Goal: Information Seeking & Learning: Learn about a topic

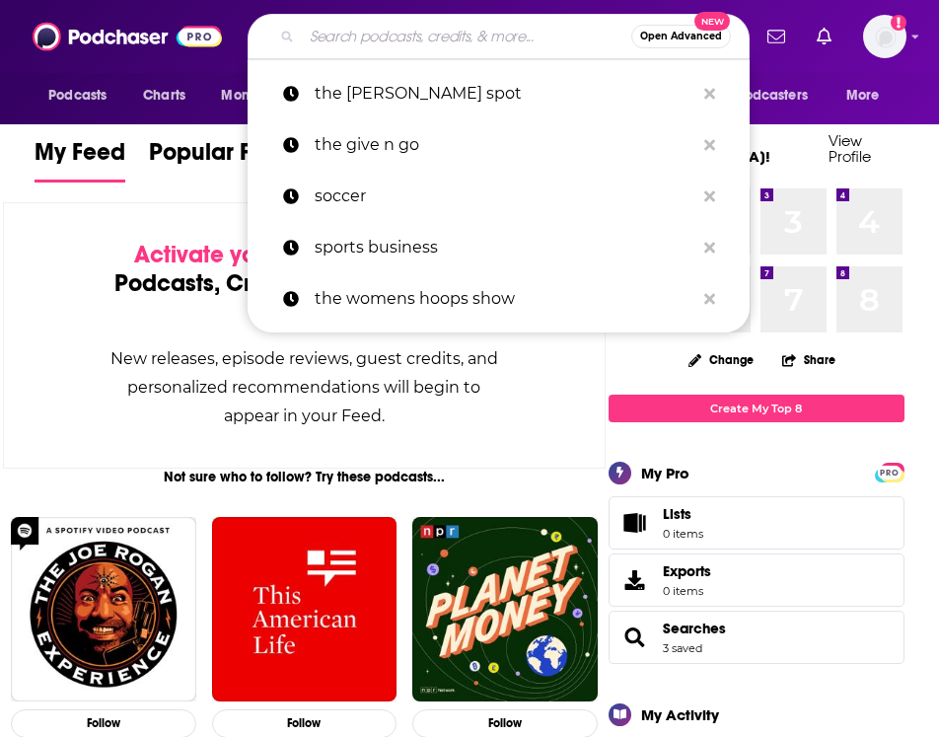
click at [337, 29] on input "Search podcasts, credits, & more..." at bounding box center [466, 37] width 329 height 32
paste input "1-on-1: Sports Business Conversations"
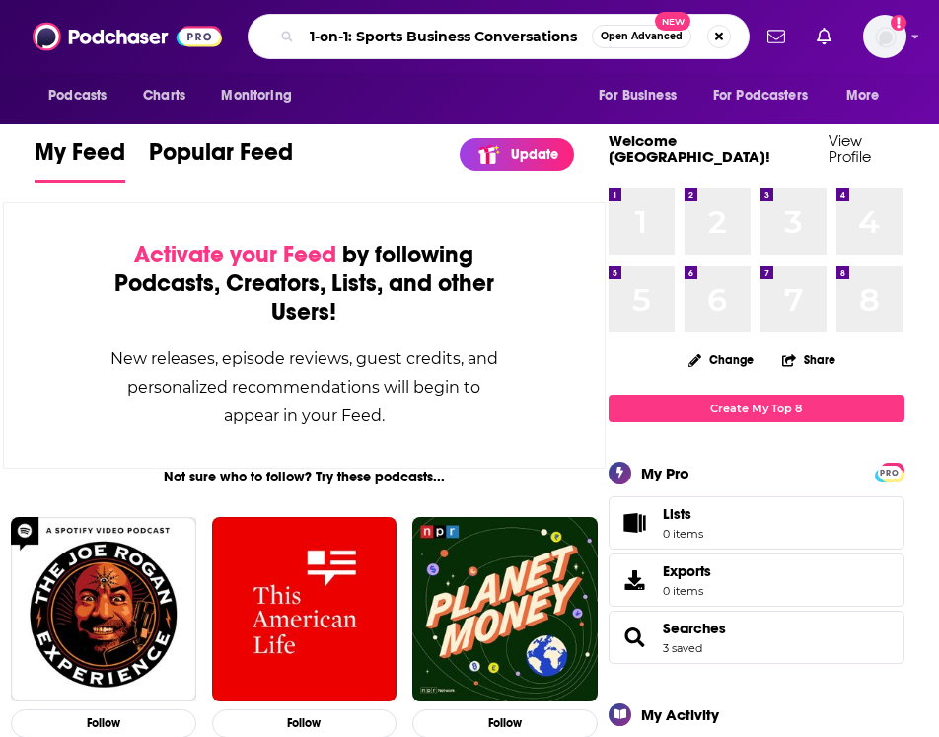
type input "1-on-1: Sports Business Conversations"
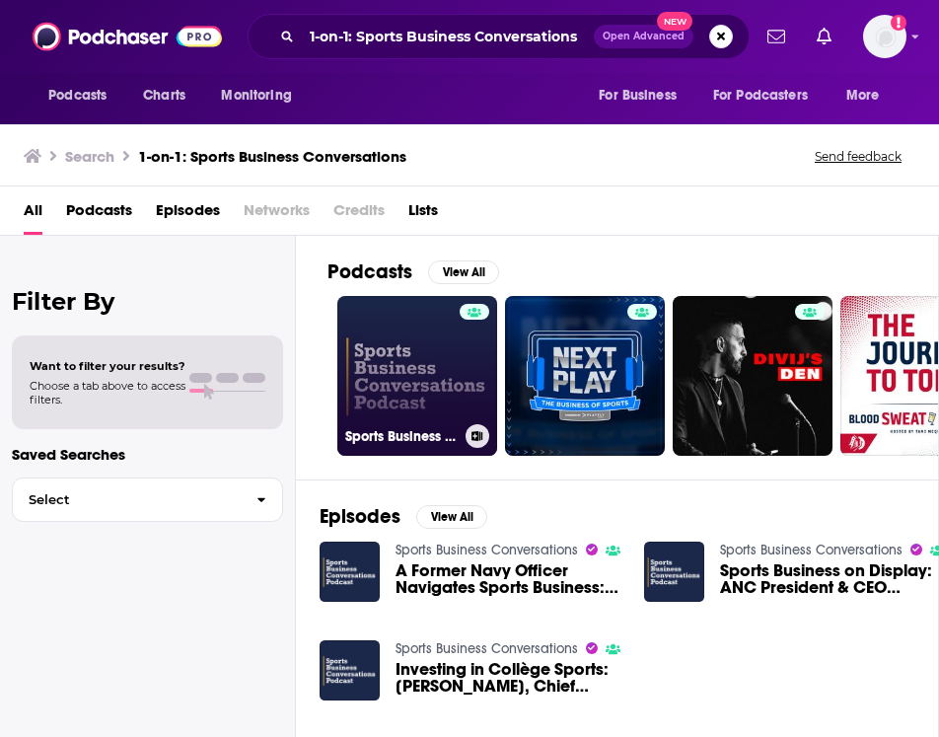
click at [393, 403] on link "Sports Business Conversations" at bounding box center [417, 376] width 160 height 160
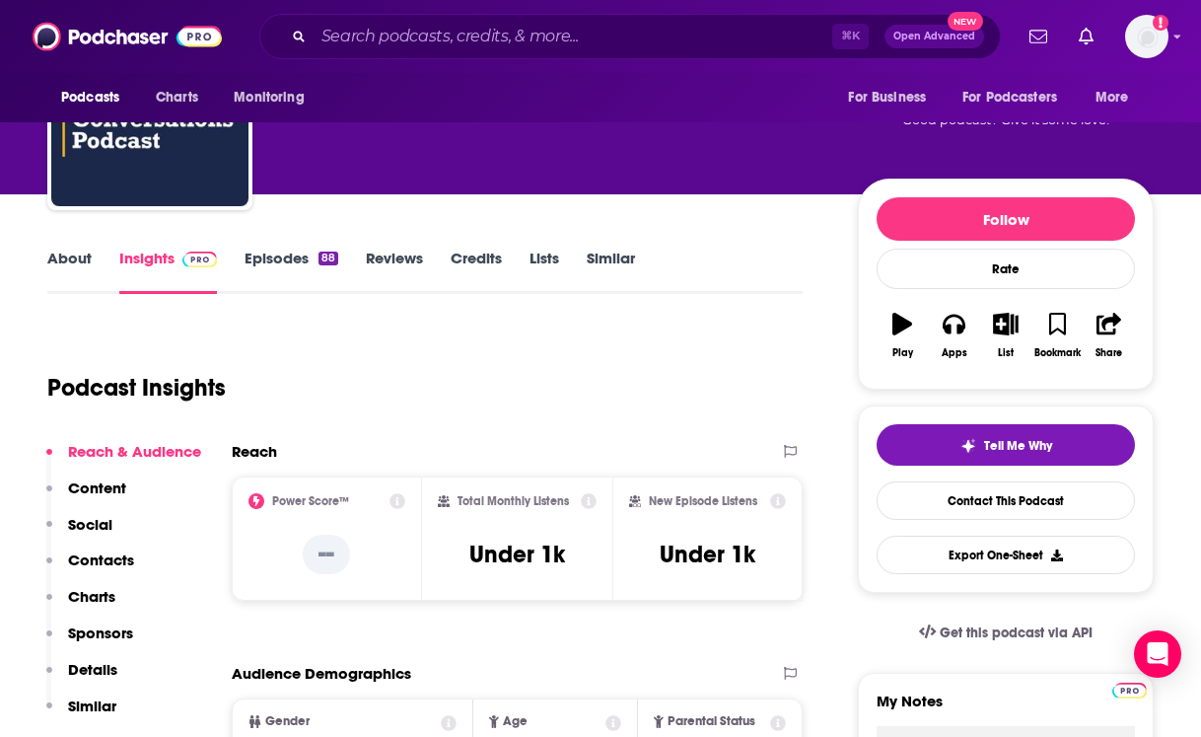
scroll to position [268, 0]
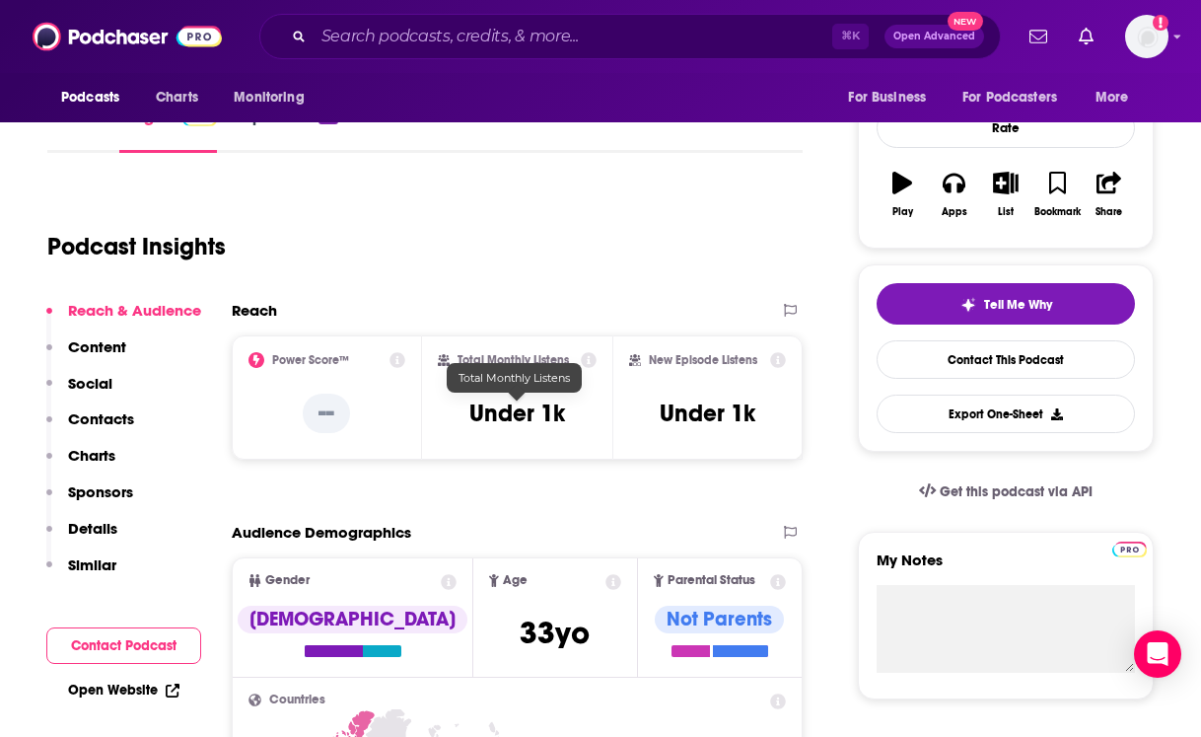
click at [554, 408] on h3 "Under 1k" at bounding box center [517, 413] width 96 height 30
click at [593, 359] on icon at bounding box center [589, 360] width 16 height 16
click at [566, 435] on div "Total Monthly Listens Under 1k" at bounding box center [517, 397] width 159 height 91
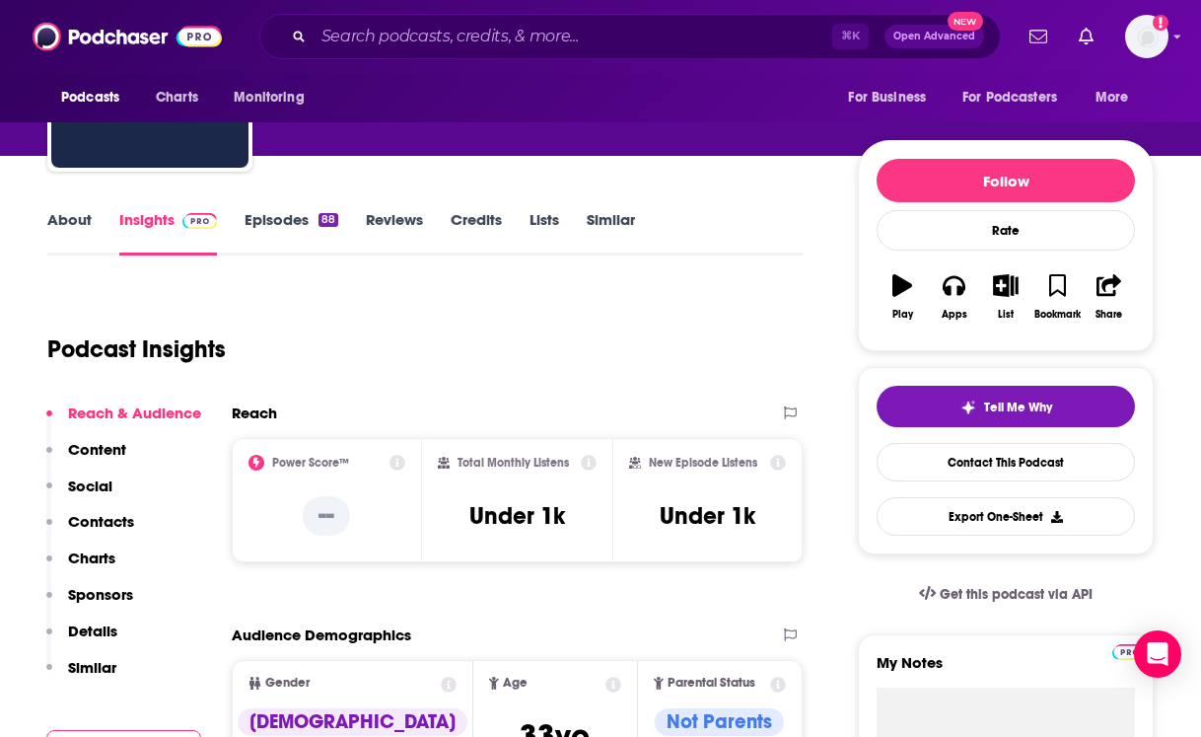
scroll to position [165, 0]
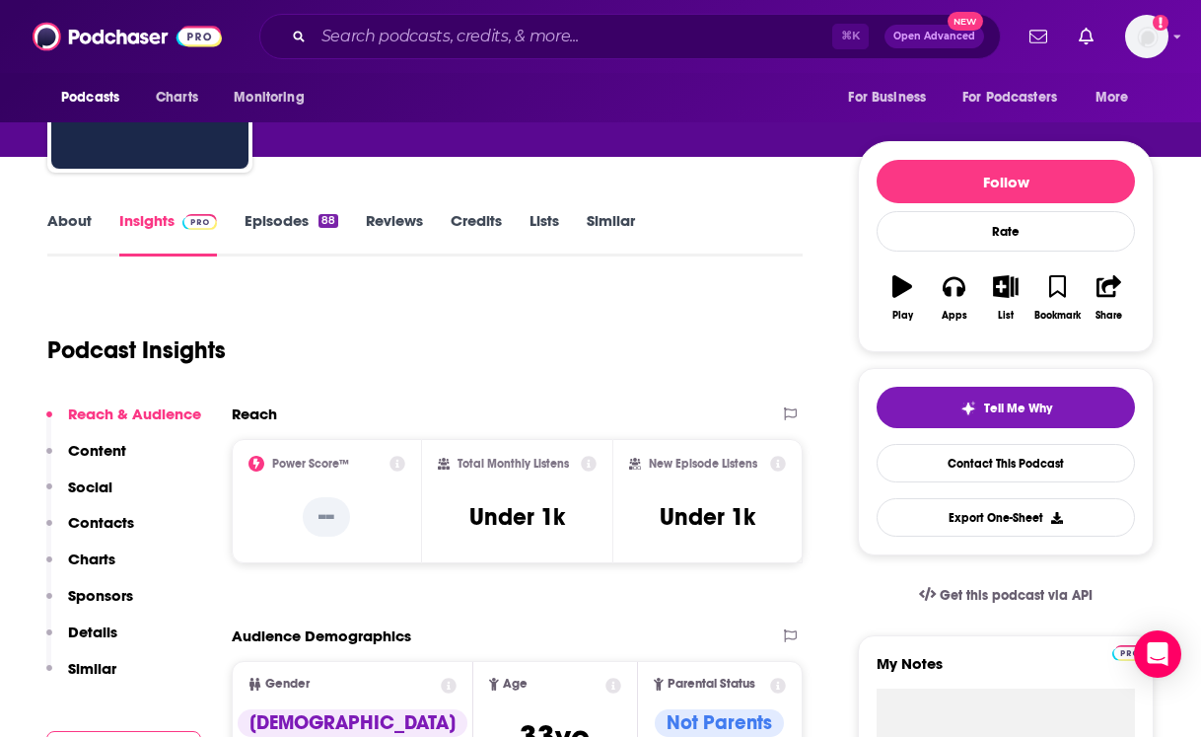
click at [261, 228] on link "Episodes 88" at bounding box center [292, 233] width 94 height 45
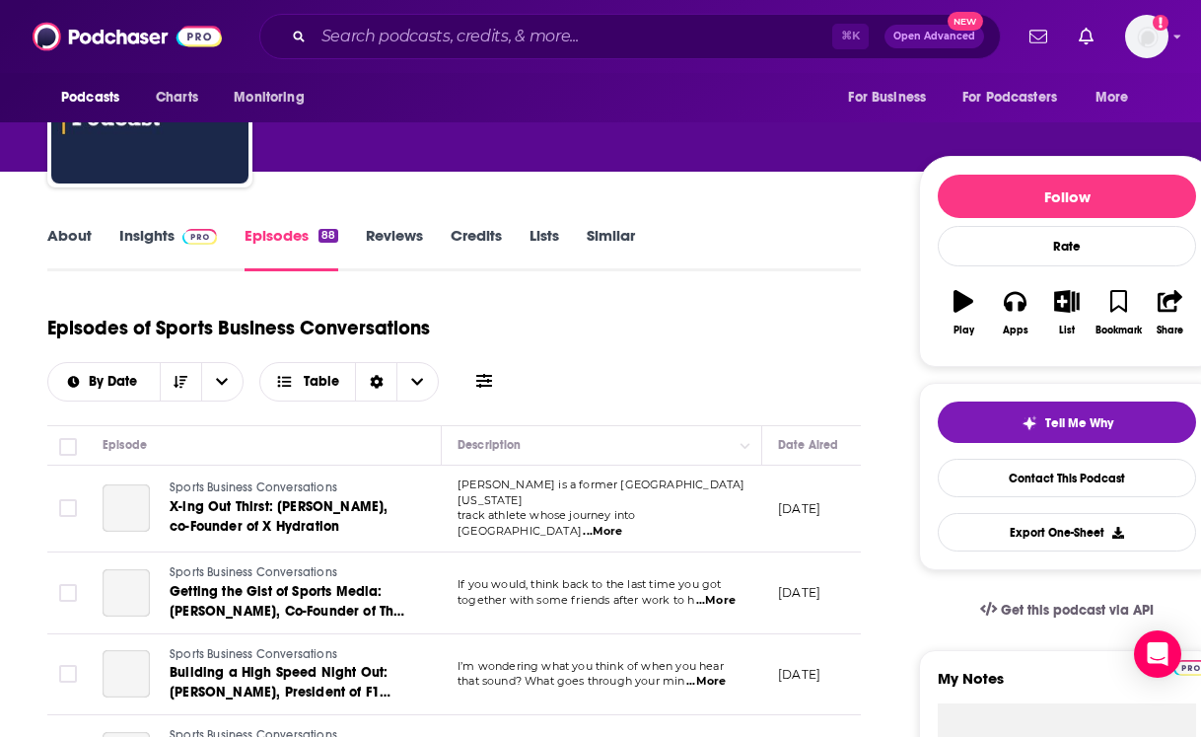
scroll to position [386, 0]
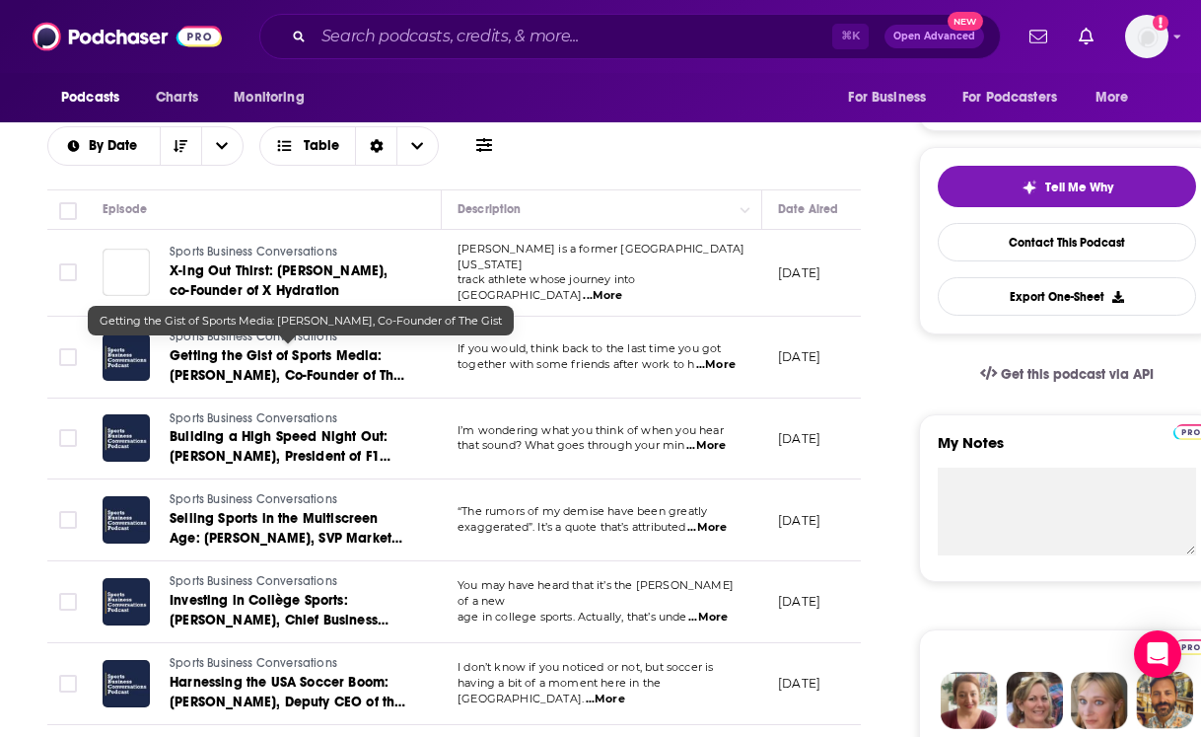
click at [266, 367] on span "Getting the Gist of Sports Media: [PERSON_NAME], Co-Founder of The Gist" at bounding box center [287, 375] width 235 height 56
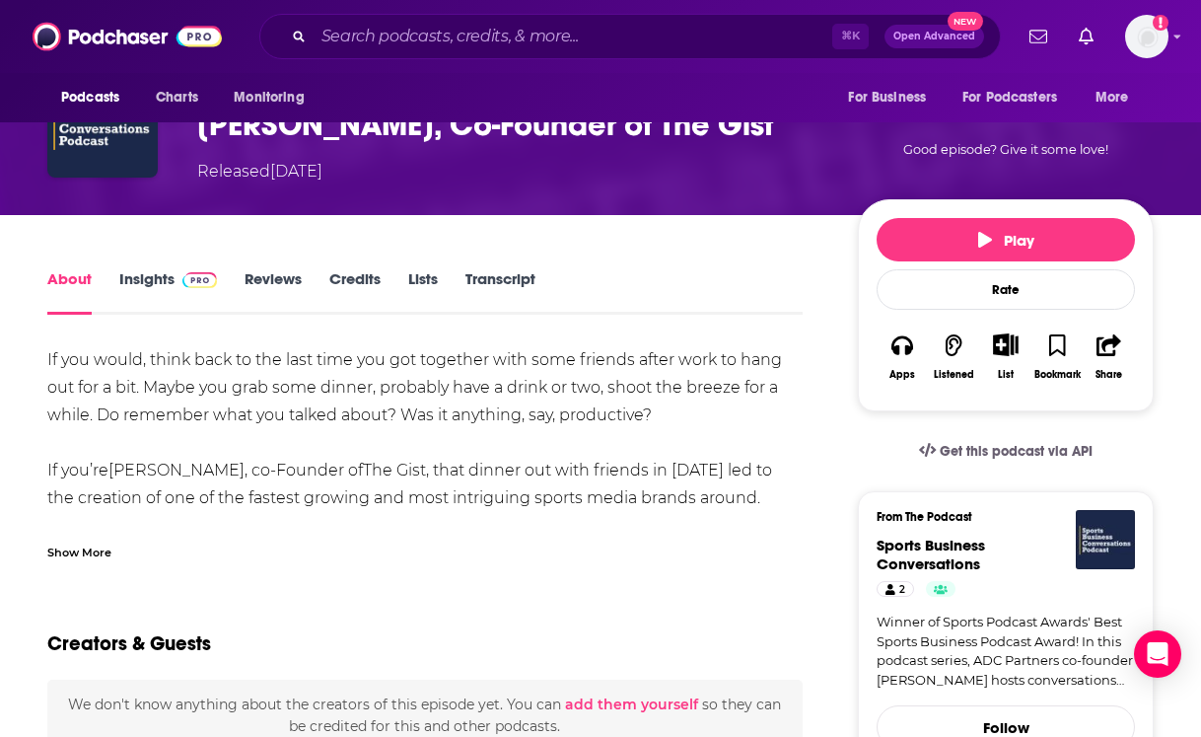
scroll to position [165, 0]
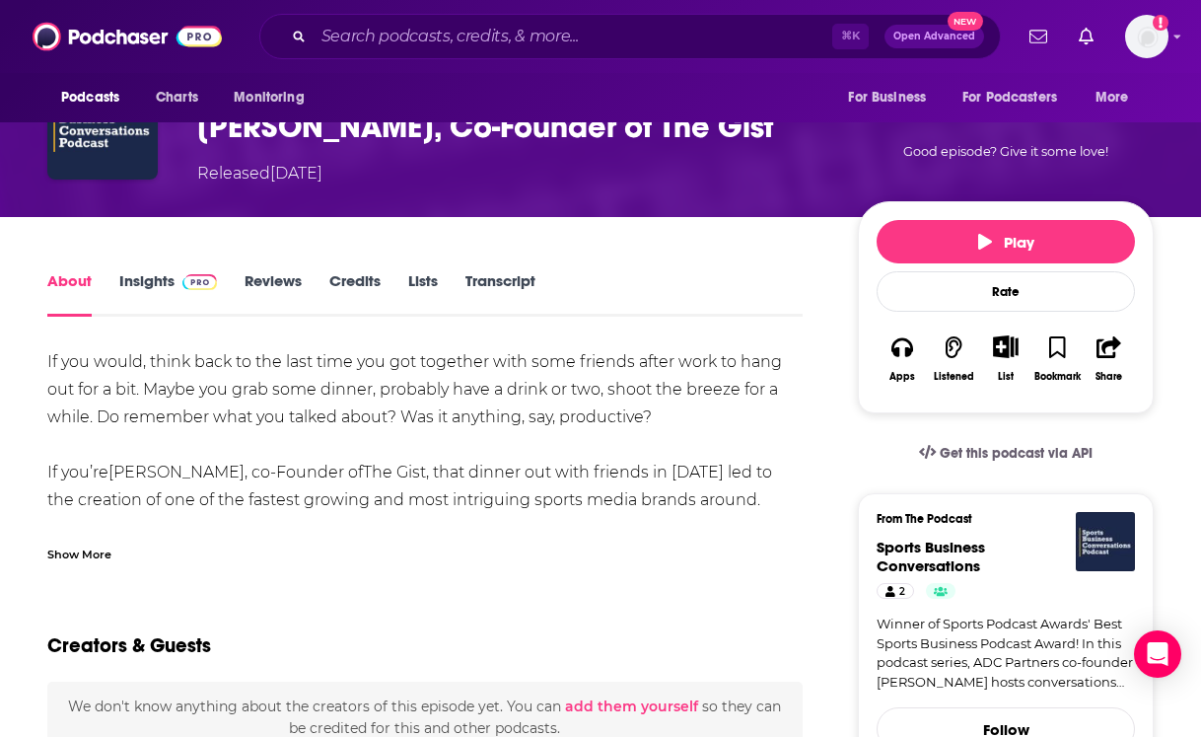
click at [162, 286] on link "Insights" at bounding box center [168, 293] width 98 height 45
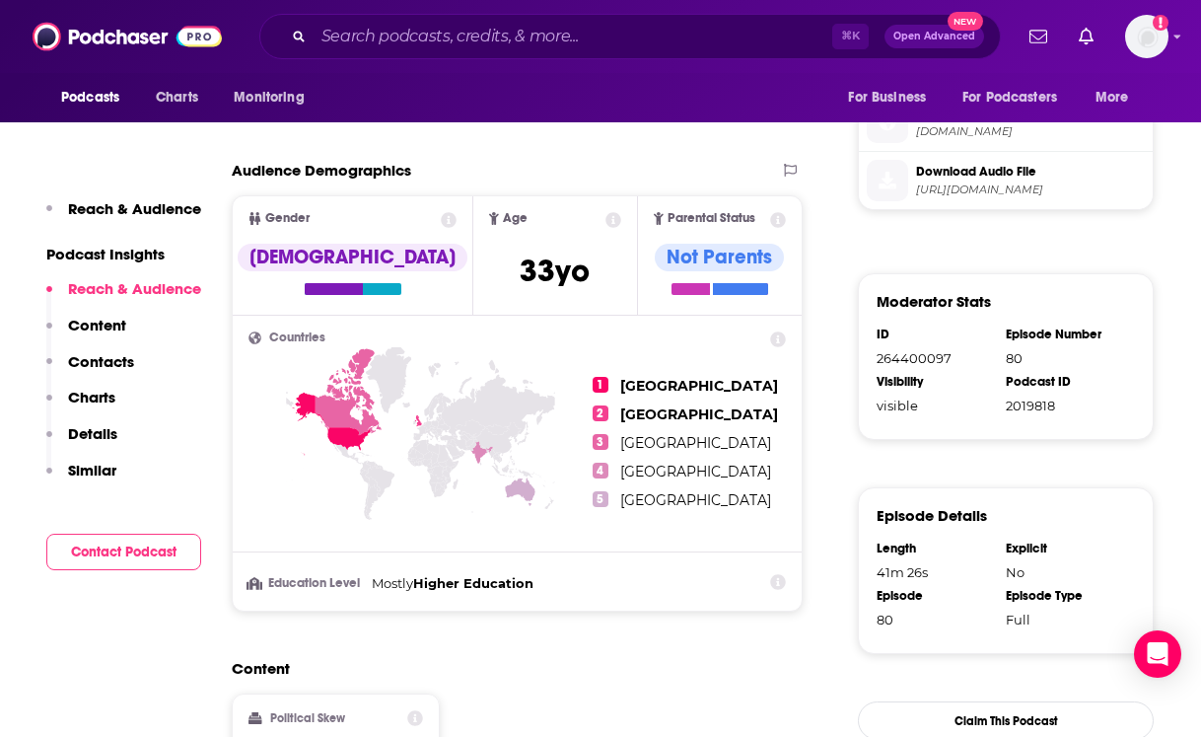
scroll to position [1258, 0]
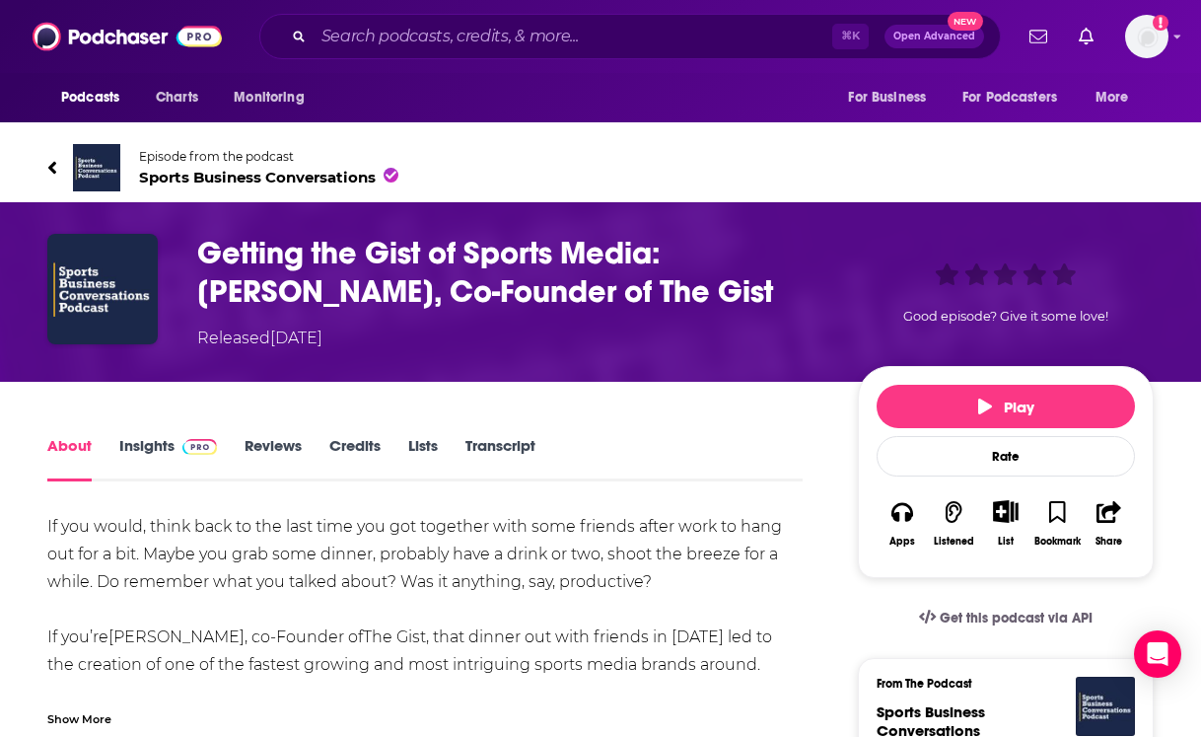
click at [938, 33] on div "Podcasts Charts Monitoring ⌘ K Open Advanced New For Business For Podcasters Mo…" at bounding box center [600, 36] width 1201 height 73
click at [938, 33] on img "Logged in as dkcsports" at bounding box center [1146, 36] width 43 height 43
